Goal: Find specific page/section: Find specific page/section

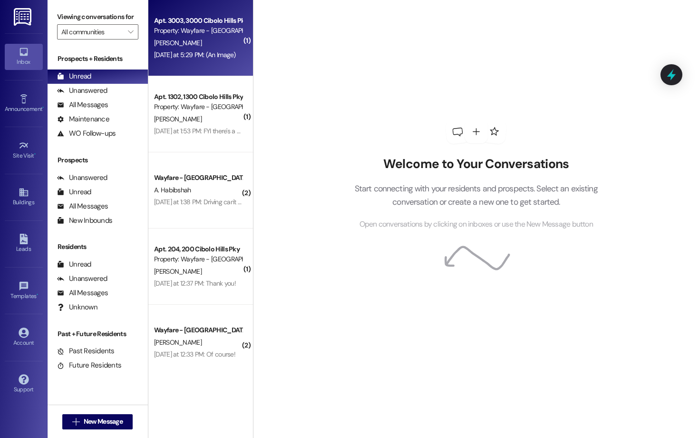
click at [196, 43] on div "[PERSON_NAME]" at bounding box center [198, 43] width 90 height 12
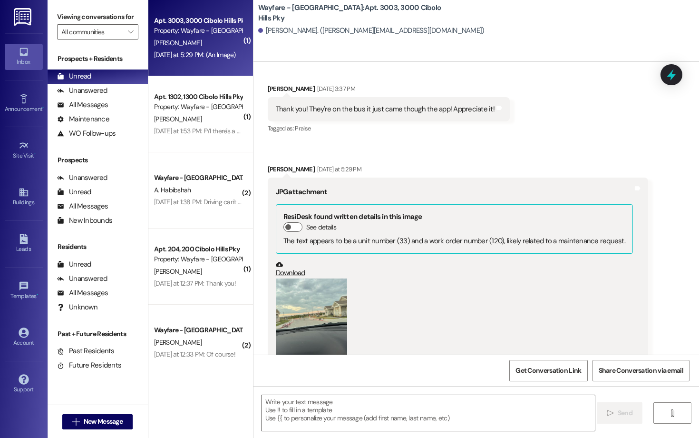
scroll to position [4815, 0]
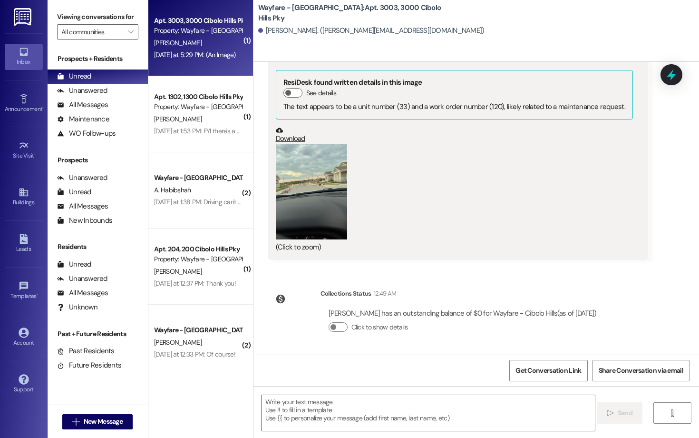
click at [298, 201] on button "Zoom image" at bounding box center [311, 191] width 71 height 95
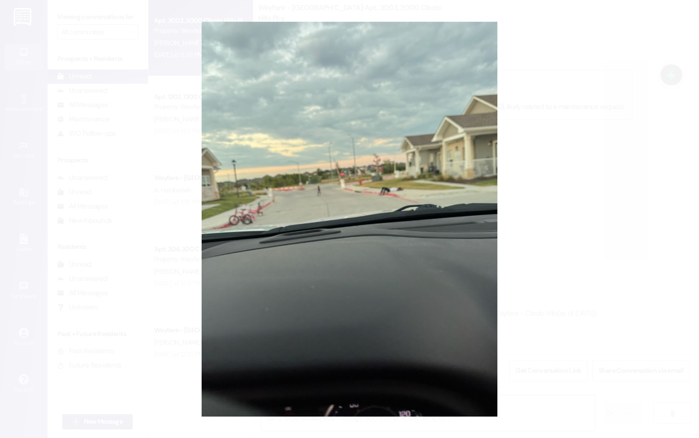
click at [594, 135] on button "Unzoom image" at bounding box center [349, 219] width 699 height 438
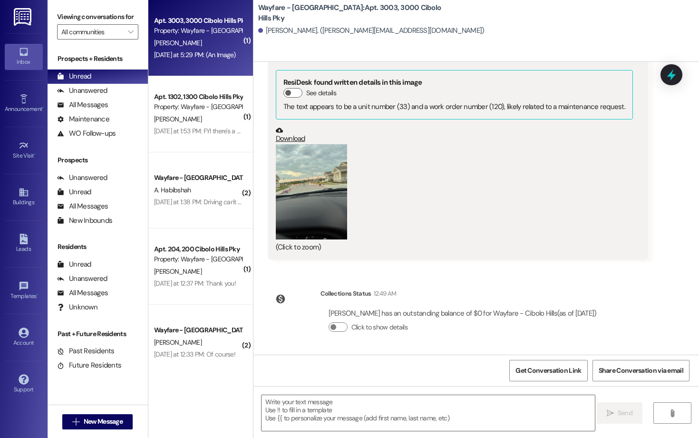
click at [293, 166] on button "Zoom image" at bounding box center [311, 191] width 71 height 95
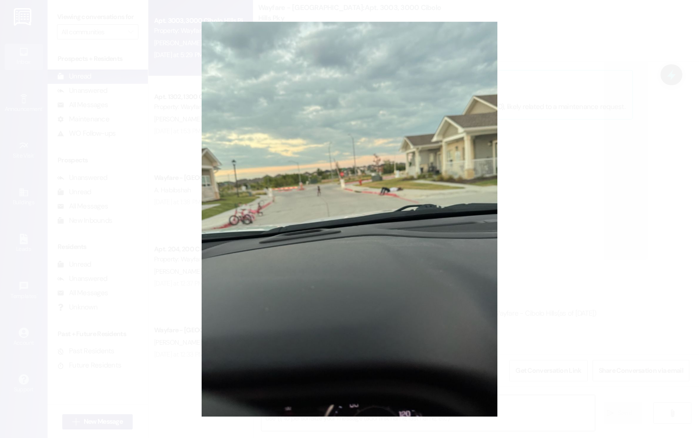
click at [589, 180] on button "Unzoom image" at bounding box center [349, 219] width 699 height 438
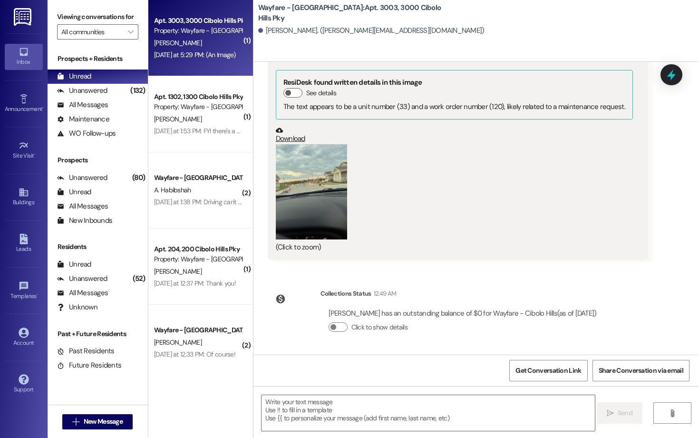
click at [329, 200] on button "Zoom image" at bounding box center [311, 191] width 71 height 95
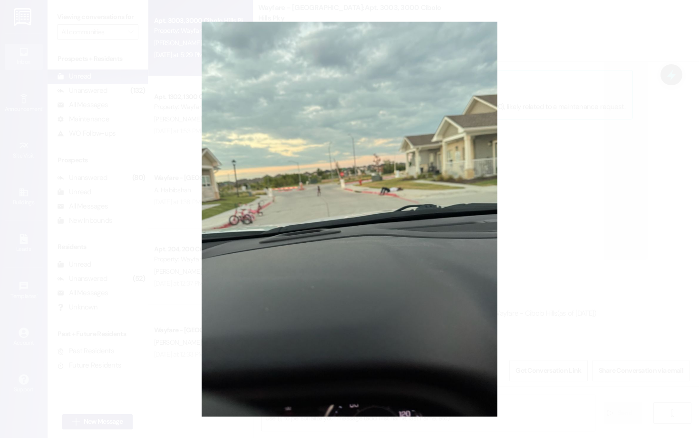
click at [567, 193] on button "Unzoom image" at bounding box center [349, 219] width 699 height 438
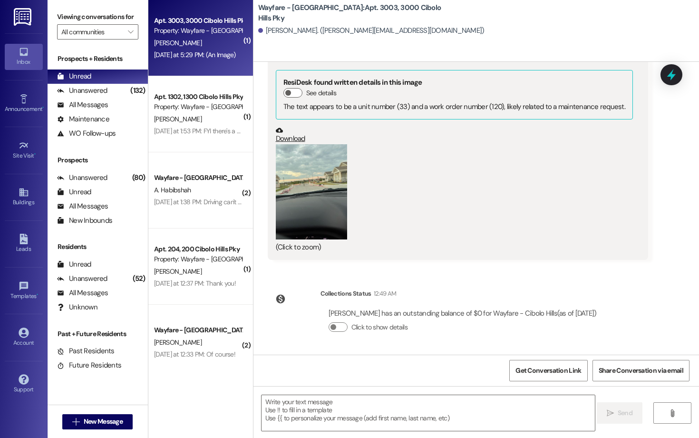
click at [324, 162] on button "Zoom image" at bounding box center [311, 191] width 71 height 95
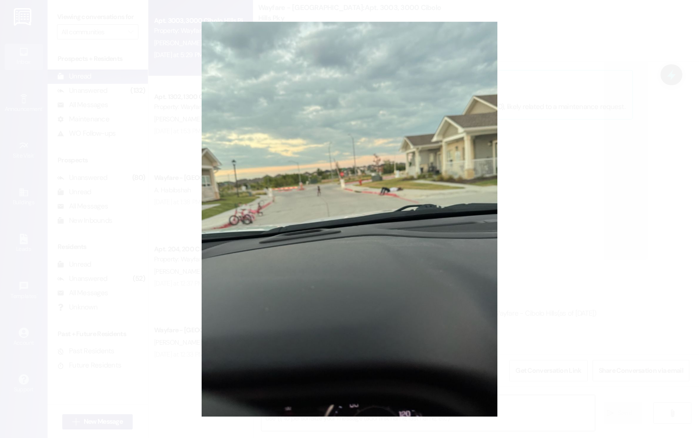
click at [584, 306] on button "Unzoom image" at bounding box center [349, 219] width 699 height 438
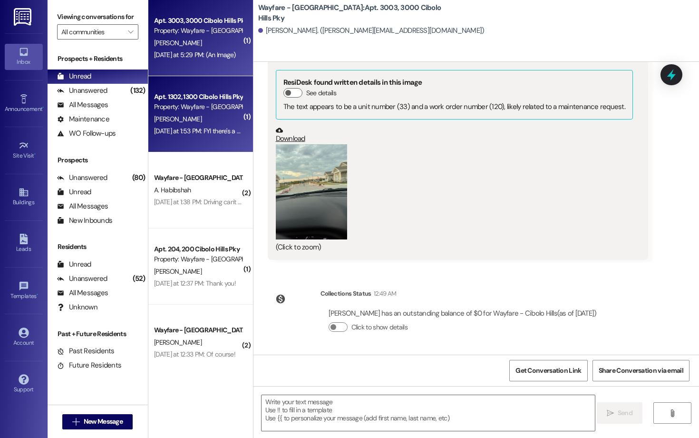
click at [206, 91] on div "Apt. 1302, 1300 Cibolo Hills Pky Property: Wayfare - [GEOGRAPHIC_DATA]" at bounding box center [198, 102] width 90 height 22
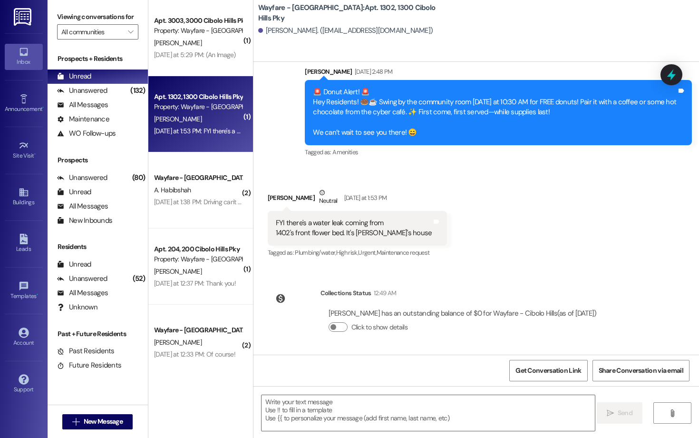
scroll to position [18386, 0]
